Goal: Transaction & Acquisition: Book appointment/travel/reservation

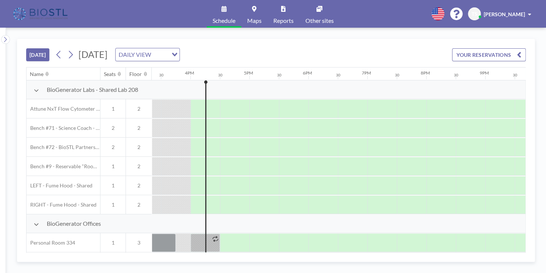
scroll to position [0, 913]
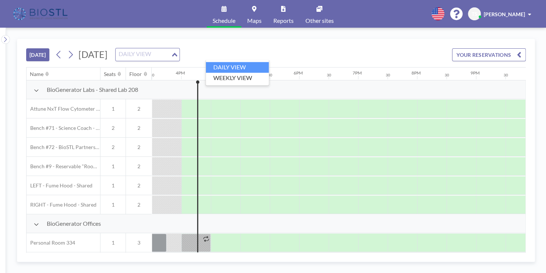
click at [177, 53] on icon "Search for option" at bounding box center [174, 55] width 5 height 4
click at [241, 76] on li "WEEKLY VIEW" at bounding box center [237, 78] width 63 height 11
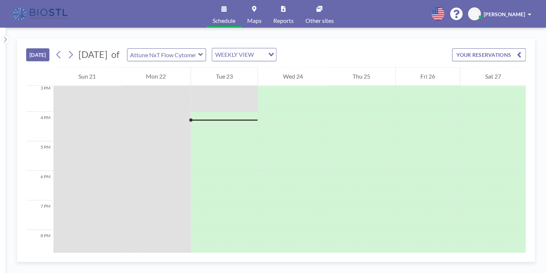
scroll to position [457, 0]
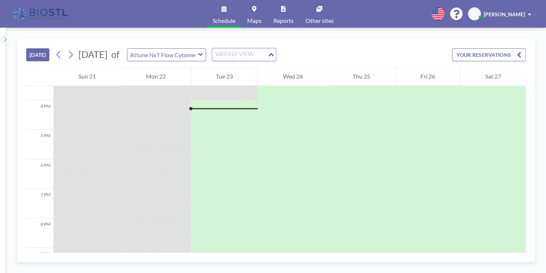
click at [276, 50] on div "Loading..." at bounding box center [271, 53] width 8 height 11
click at [291, 64] on li "DAILY VIEW" at bounding box center [281, 67] width 63 height 11
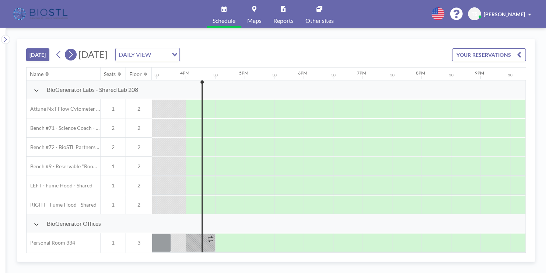
scroll to position [0, 913]
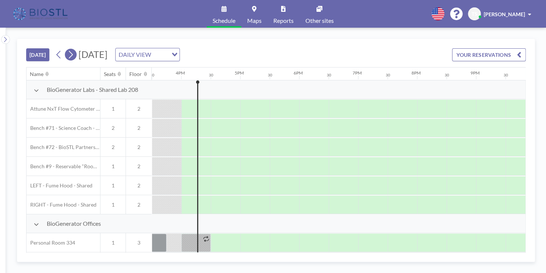
click at [76, 53] on button at bounding box center [71, 55] width 12 height 12
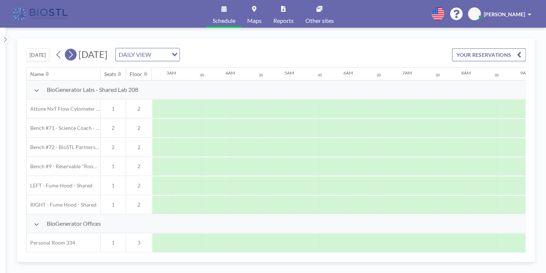
click at [76, 53] on button at bounding box center [71, 55] width 12 height 12
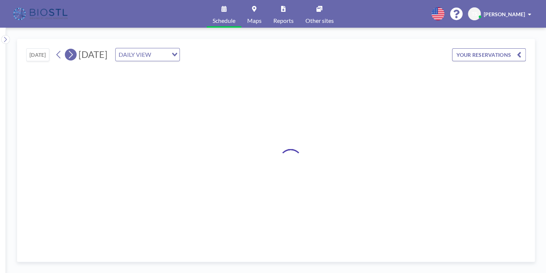
click at [76, 53] on button at bounding box center [71, 55] width 12 height 12
click at [76, 52] on button at bounding box center [71, 55] width 12 height 12
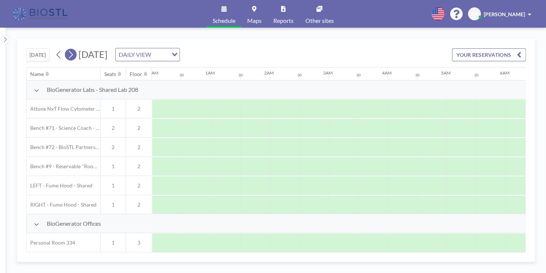
click at [76, 52] on button at bounding box center [71, 55] width 12 height 12
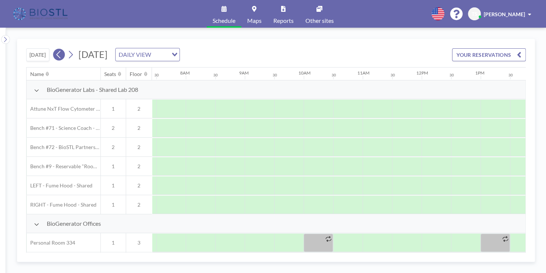
scroll to position [0, 442]
click at [59, 55] on icon at bounding box center [58, 54] width 7 height 11
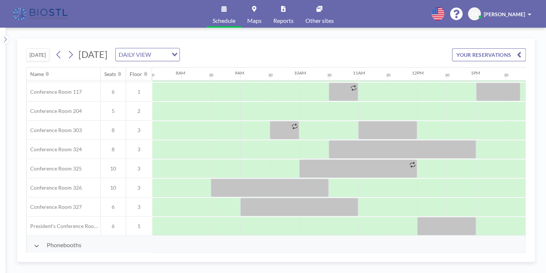
scroll to position [258, 442]
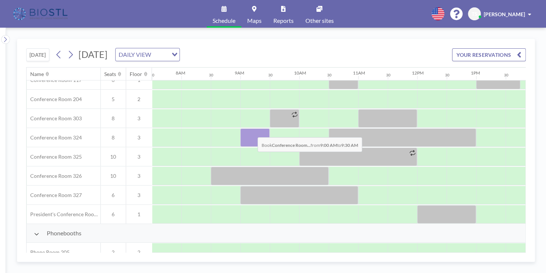
click at [252, 131] on div at bounding box center [254, 137] width 29 height 18
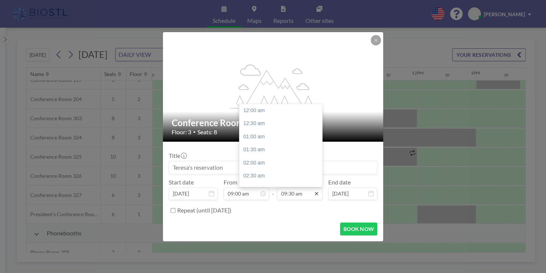
scroll to position [249, 0]
click at [255, 121] on div "10:00 am" at bounding box center [282, 123] width 86 height 13
type input "10:00 am"
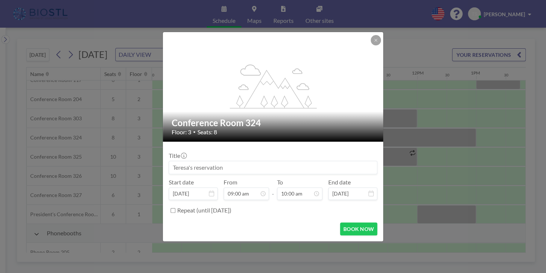
click at [242, 168] on input at bounding box center [273, 167] width 208 height 13
click at [242, 167] on input at bounding box center [273, 167] width 208 height 13
type input "Myonid"
click at [358, 227] on button "BOOK NOW" at bounding box center [358, 228] width 37 height 13
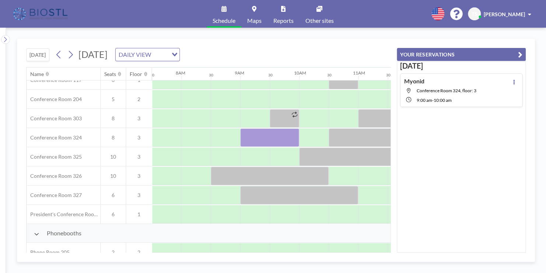
click at [520, 12] on span "[PERSON_NAME]" at bounding box center [504, 14] width 41 height 6
drag, startPoint x: 504, startPoint y: 50, endPoint x: 514, endPoint y: 20, distance: 31.7
click at [504, 50] on span "Log out" at bounding box center [509, 49] width 17 height 7
